Goal: Find specific page/section: Find specific page/section

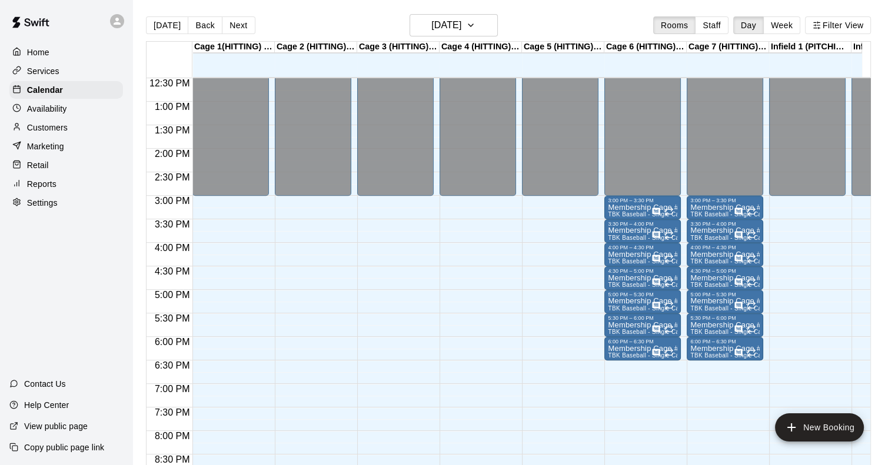
scroll to position [588, 0]
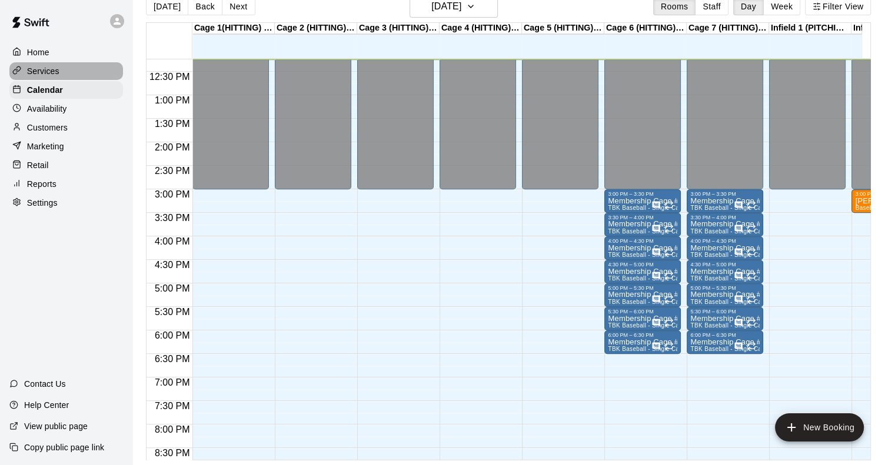
click at [52, 75] on p "Services" at bounding box center [43, 71] width 32 height 12
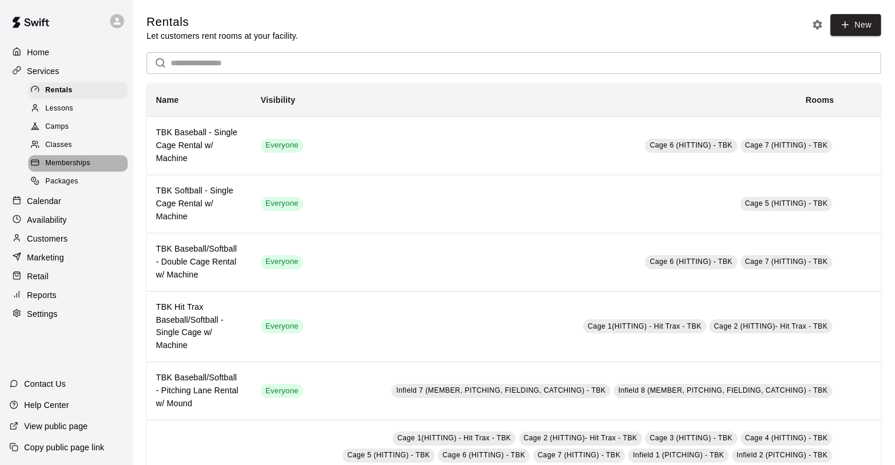
click at [72, 172] on div "Memberships" at bounding box center [77, 163] width 99 height 16
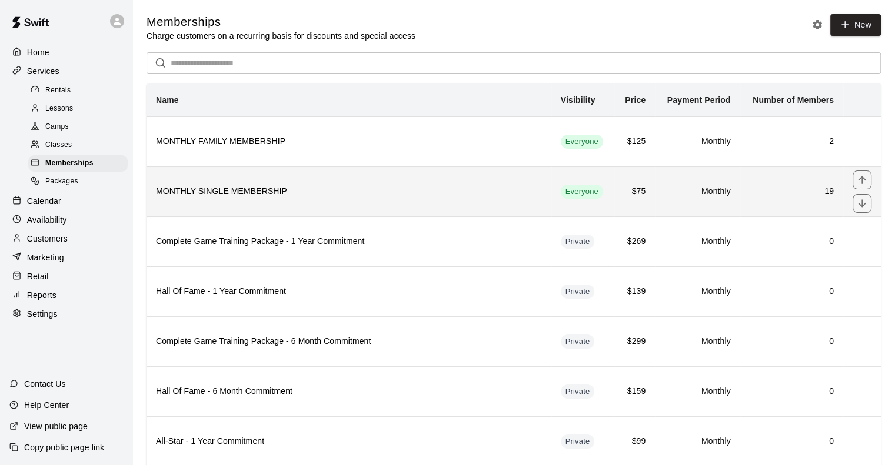
click at [251, 192] on h6 "MONTHLY SINGLE MEMBERSHIP" at bounding box center [349, 191] width 386 height 13
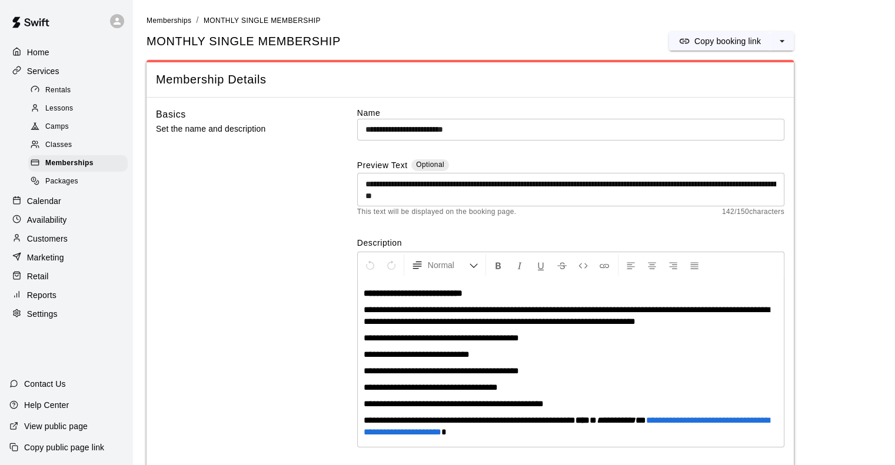
click at [172, 15] on link "Memberships" at bounding box center [169, 19] width 45 height 9
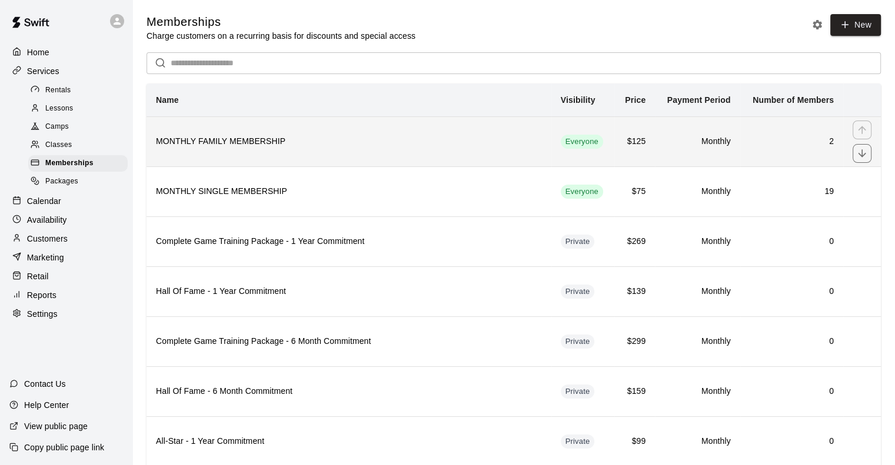
click at [250, 143] on h6 "MONTHLY FAMILY MEMBERSHIP" at bounding box center [349, 141] width 386 height 13
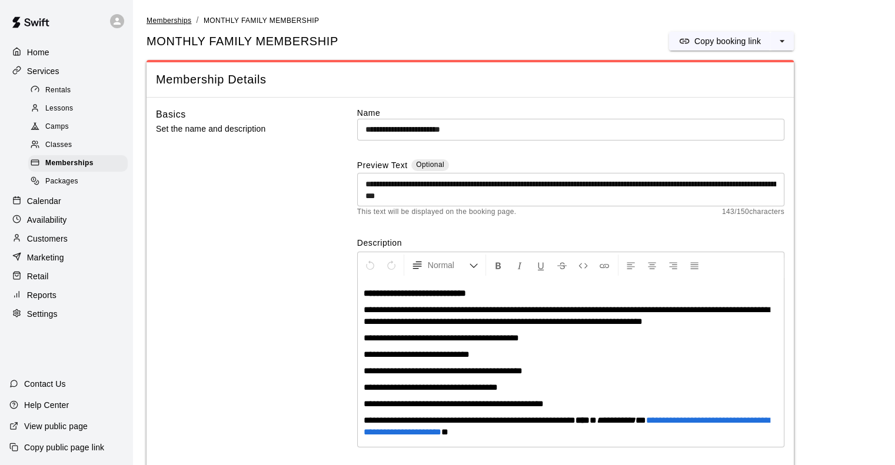
click at [164, 24] on span "Memberships" at bounding box center [169, 20] width 45 height 8
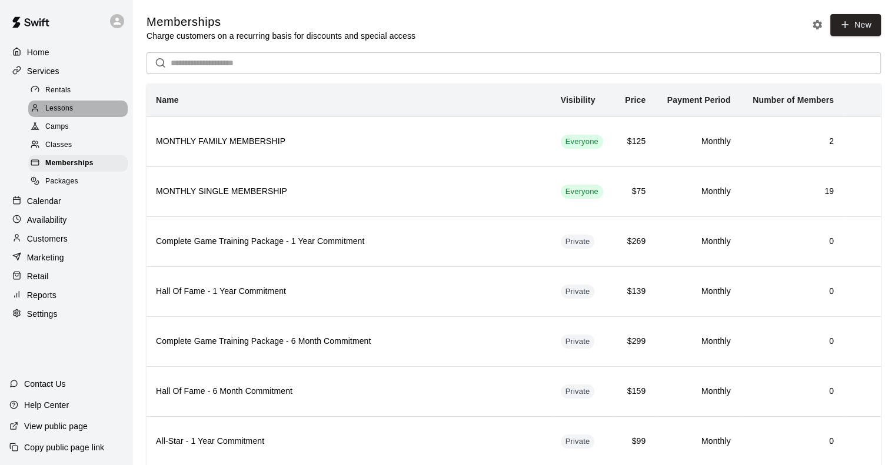
click at [59, 112] on span "Lessons" at bounding box center [59, 109] width 28 height 12
